Goal: Contribute content: Add original content to the website for others to see

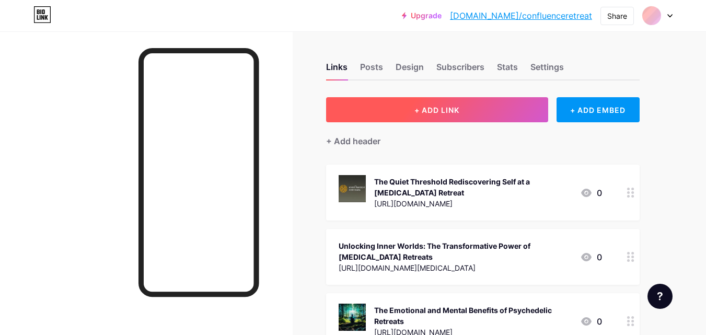
click at [467, 103] on button "+ ADD LINK" at bounding box center [437, 109] width 222 height 25
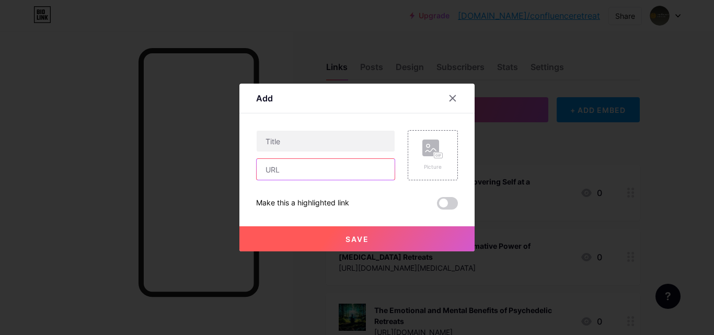
click at [300, 169] on input "text" at bounding box center [326, 169] width 138 height 21
paste input "[URL][DOMAIN_NAME]"
type input "[URL][DOMAIN_NAME]"
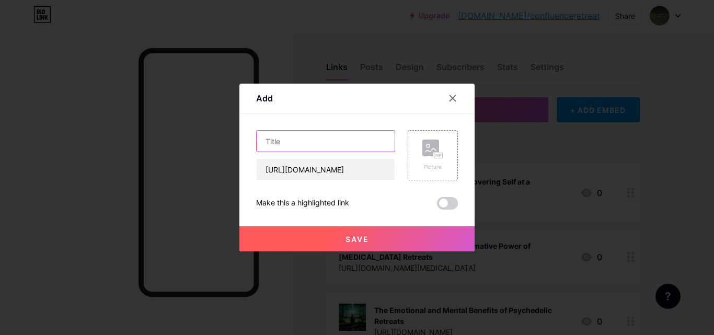
click at [291, 146] on input "text" at bounding box center [326, 141] width 138 height 21
paste input "FindingHealing and Insight at Confluence Psychedelic Retreats"
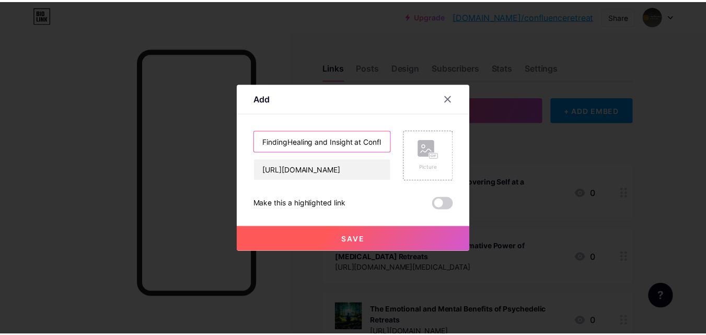
scroll to position [0, 96]
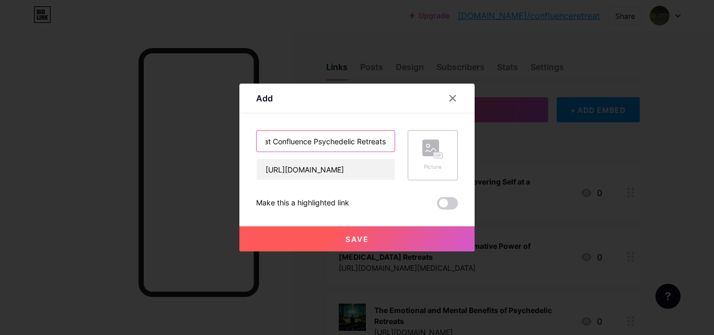
type input "FindingHealing and Insight at Confluence Psychedelic Retreats"
click at [429, 145] on circle at bounding box center [427, 145] width 3 height 3
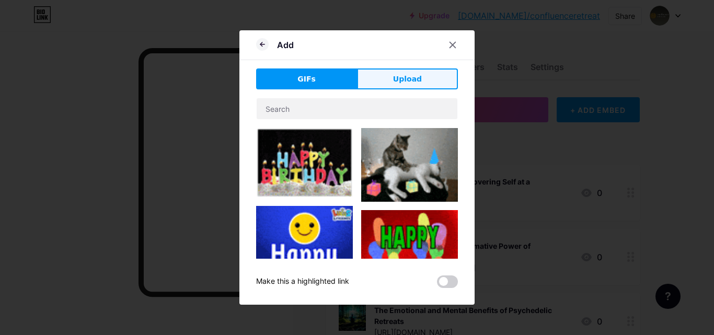
click at [400, 77] on span "Upload" at bounding box center [407, 79] width 29 height 11
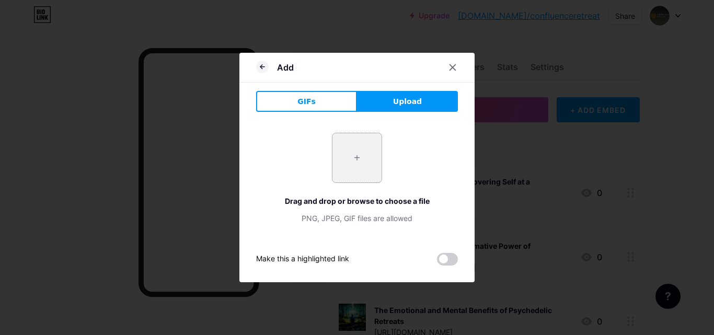
click at [373, 164] on input "file" at bounding box center [356, 157] width 49 height 49
type input "C:\fakepath\confluence retreats logo.jpg"
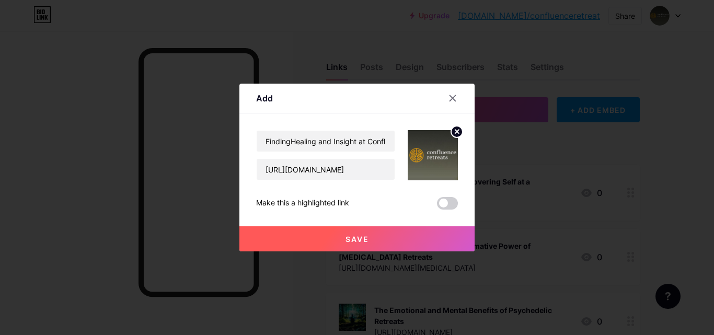
click at [441, 205] on span at bounding box center [447, 203] width 21 height 13
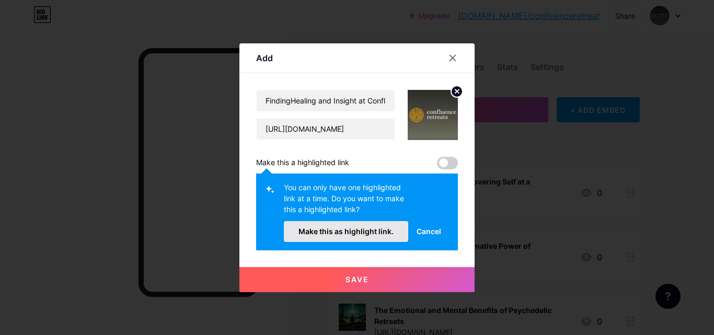
click at [331, 224] on button "Make this as highlight link." at bounding box center [346, 231] width 124 height 21
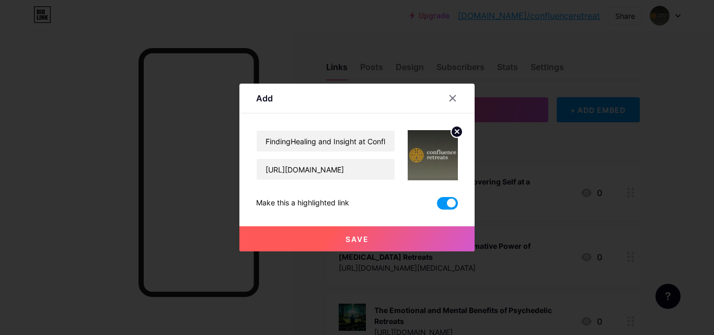
click at [350, 244] on button "Save" at bounding box center [356, 238] width 235 height 25
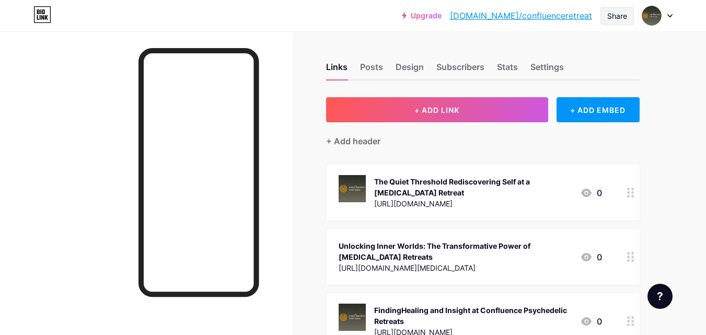
click at [620, 22] on div "Share" at bounding box center [616, 16] width 33 height 18
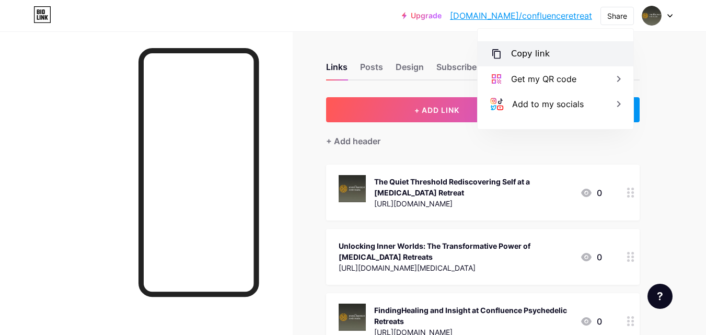
click at [576, 49] on div "Copy link" at bounding box center [556, 53] width 156 height 25
